Goal: Communication & Community: Answer question/provide support

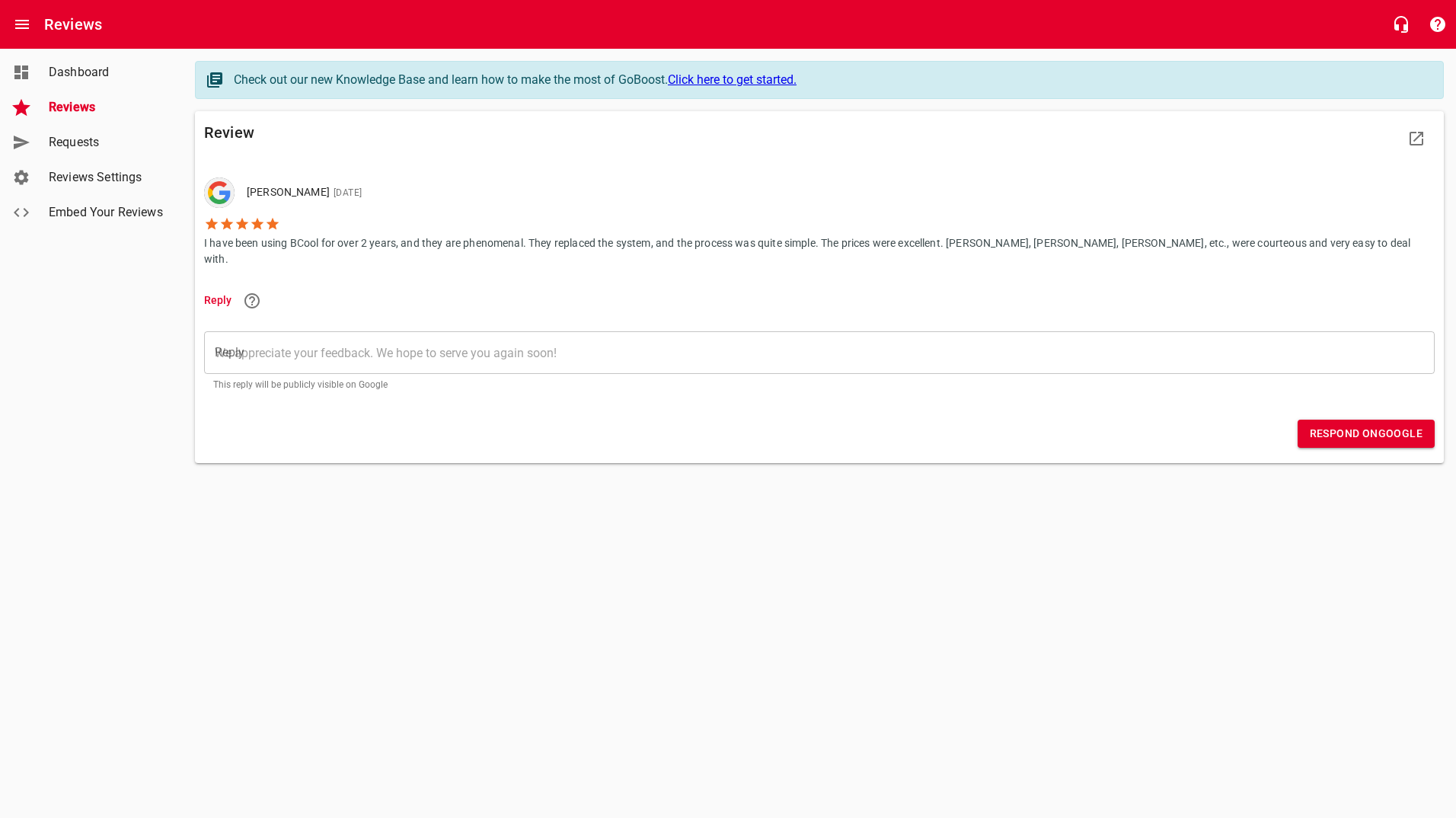
click at [365, 346] on textarea "Reply" at bounding box center [819, 353] width 1210 height 15
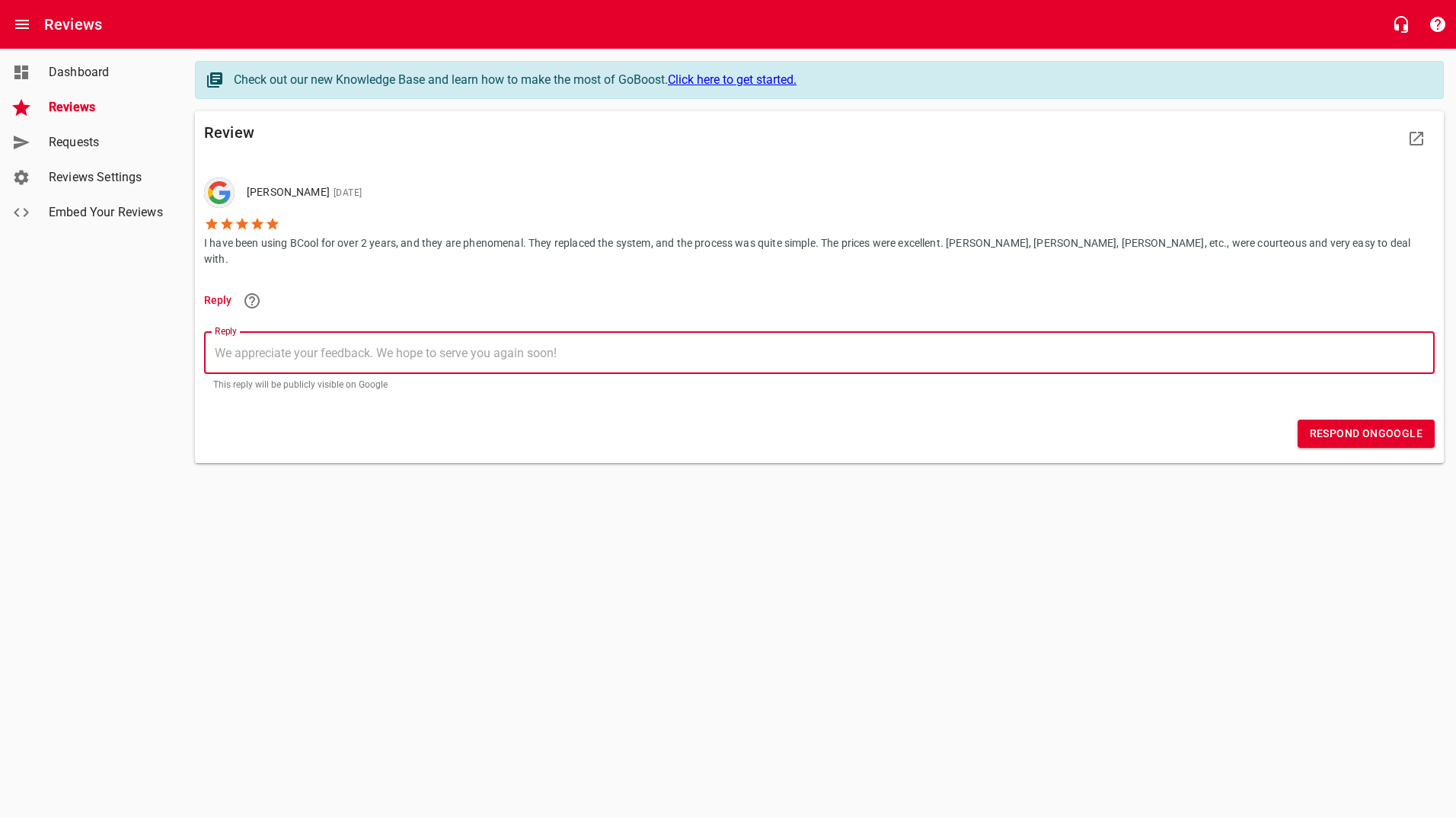
click at [344, 346] on textarea "Reply" at bounding box center [819, 353] width 1210 height 15
click at [551, 346] on textarea "Thank you so much for taking the time to leave us a review!!!" at bounding box center [819, 353] width 1210 height 15
type textarea "Thank you so much for taking the time to leave us a review!!!"
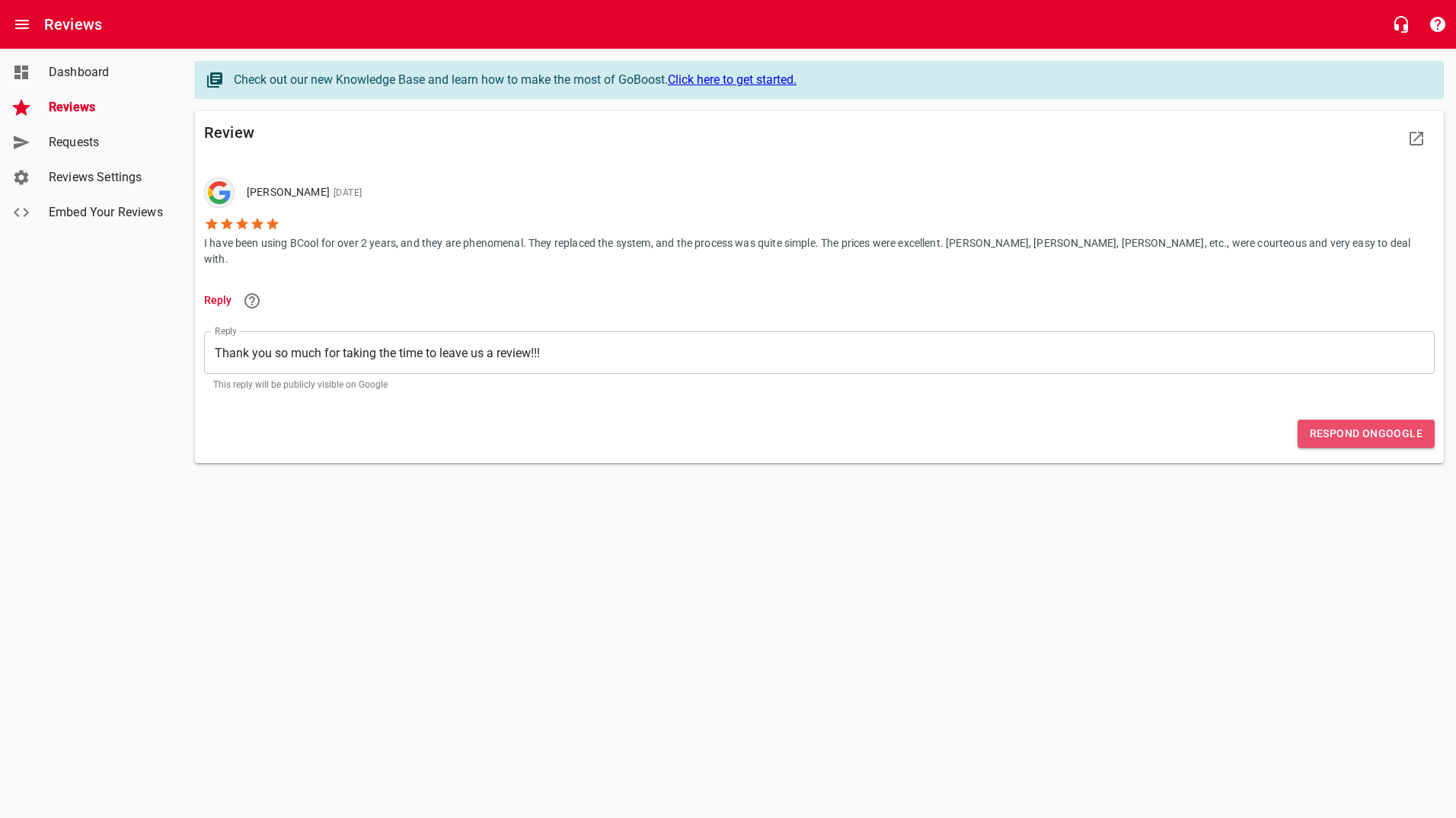
click at [1319, 424] on span "Respond on Google" at bounding box center [1366, 434] width 113 height 19
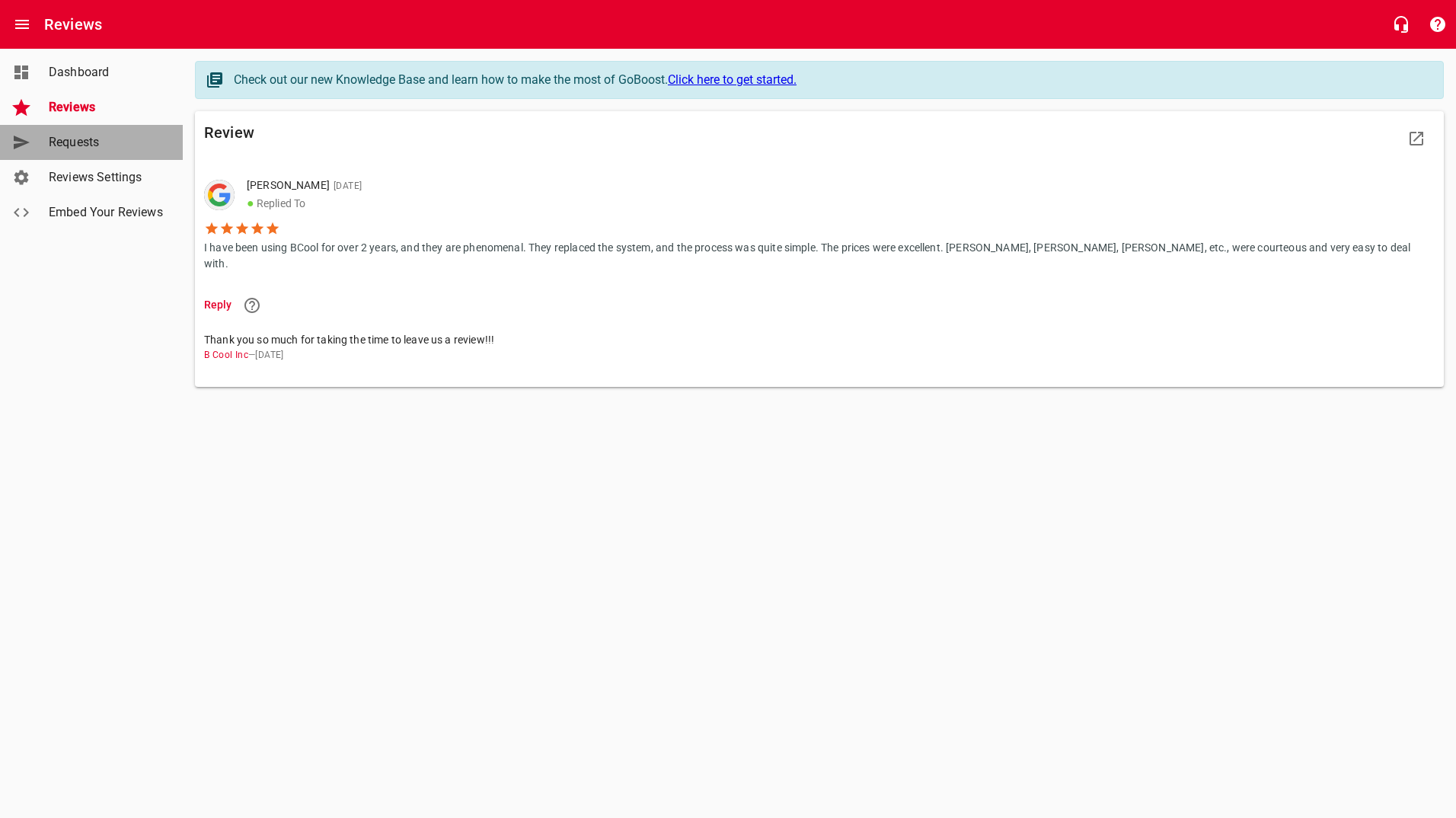
click at [73, 138] on span "Requests" at bounding box center [107, 142] width 115 height 18
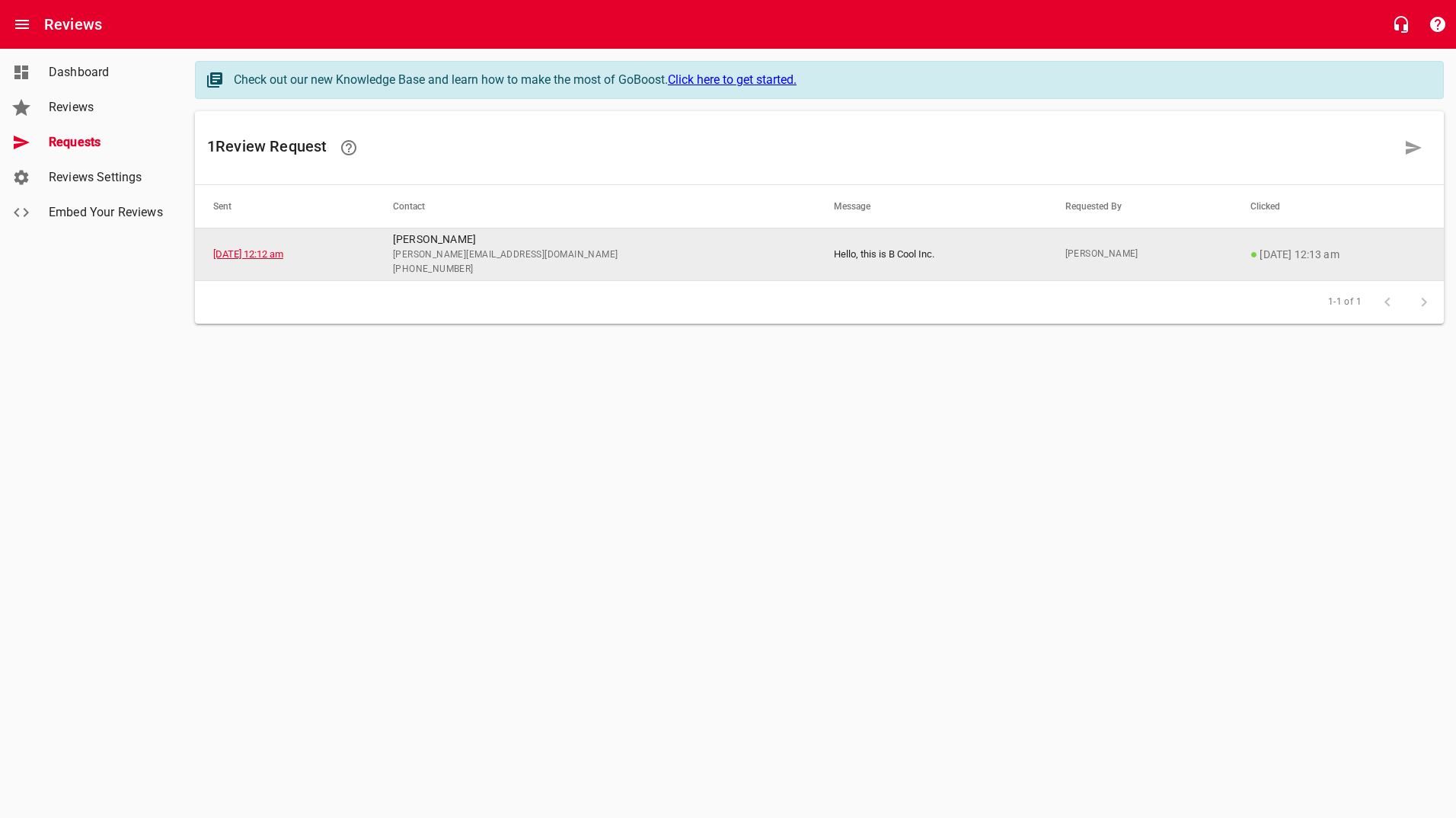
click at [283, 256] on link "[DATE] 12:12 am" at bounding box center [248, 253] width 70 height 11
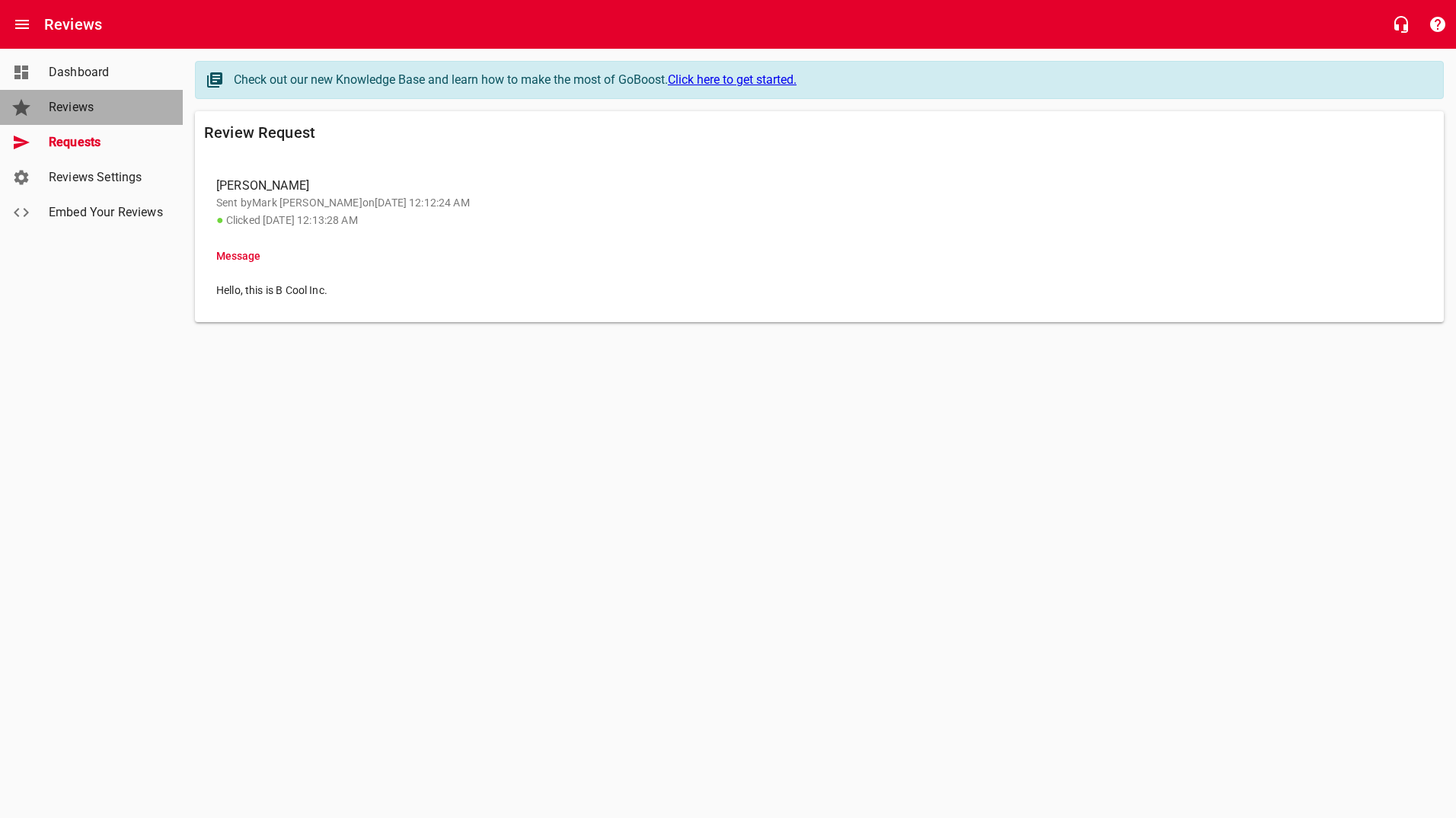
click at [63, 102] on span "Reviews" at bounding box center [107, 107] width 115 height 18
